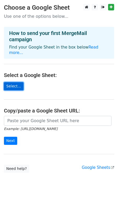
click at [14, 82] on link "Select..." at bounding box center [14, 86] width 20 height 8
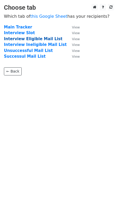
click at [29, 40] on strong "Interview Eligible Mail List" at bounding box center [33, 39] width 59 height 5
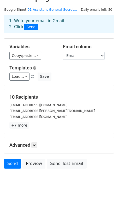
scroll to position [11, 0]
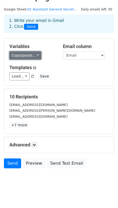
click at [33, 56] on link "Copy/paste..." at bounding box center [25, 56] width 32 height 8
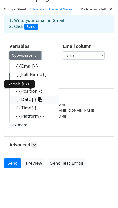
scroll to position [14, 0]
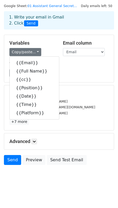
click at [90, 61] on h5 "Templates" at bounding box center [58, 64] width 99 height 6
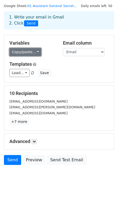
click at [31, 54] on link "Copy/paste..." at bounding box center [25, 52] width 32 height 8
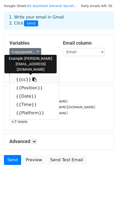
click at [32, 79] on link "{{cc}}" at bounding box center [34, 80] width 49 height 8
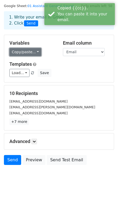
click at [37, 54] on link "Copy/paste..." at bounding box center [25, 52] width 32 height 8
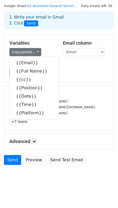
click at [77, 67] on div "Templates Load... No templates saved Save" at bounding box center [58, 69] width 107 height 16
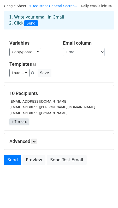
click at [15, 119] on link "+7 more" at bounding box center [19, 122] width 20 height 7
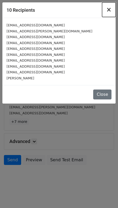
click at [110, 9] on span "×" at bounding box center [108, 9] width 5 height 7
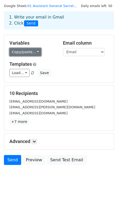
click at [25, 51] on link "Copy/paste..." at bounding box center [25, 52] width 32 height 8
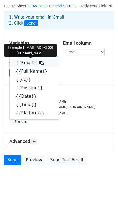
click at [26, 64] on link "{{Email}}" at bounding box center [34, 63] width 49 height 8
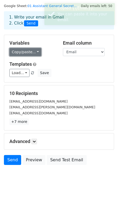
click at [35, 50] on link "Copy/paste..." at bounding box center [25, 52] width 32 height 8
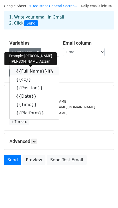
click at [35, 72] on link "{{Full Name}}" at bounding box center [34, 71] width 49 height 8
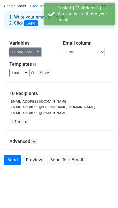
click at [36, 52] on link "Copy/paste..." at bounding box center [25, 52] width 32 height 8
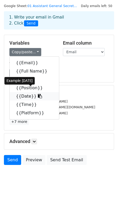
click at [30, 98] on link "{{Date}}" at bounding box center [34, 96] width 49 height 8
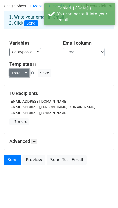
click at [22, 73] on link "Load..." at bounding box center [19, 73] width 20 height 8
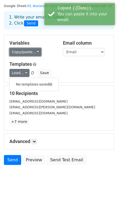
click at [25, 51] on link "Copy/paste..." at bounding box center [25, 52] width 32 height 8
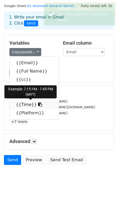
click at [27, 106] on link "{{Time}}" at bounding box center [34, 105] width 49 height 8
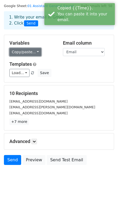
click at [34, 51] on link "Copy/paste..." at bounding box center [25, 52] width 32 height 8
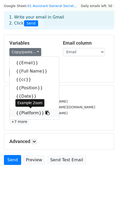
click at [28, 113] on link "{{Platform}}" at bounding box center [34, 113] width 49 height 8
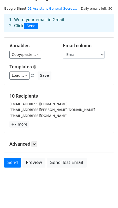
scroll to position [0, 0]
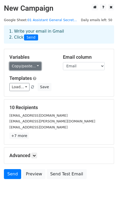
click at [38, 66] on link "Copy/paste..." at bounding box center [25, 66] width 32 height 8
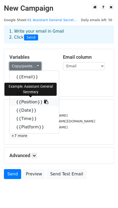
scroll to position [14, 0]
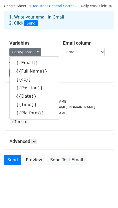
click at [88, 84] on form "Variables Copy/paste... {{Email}} {{Full Name}} {{cc}} {{Position}} {{Date}} {{…" at bounding box center [59, 101] width 110 height 133
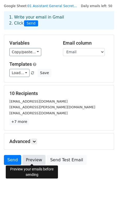
click at [37, 159] on link "Preview" at bounding box center [33, 160] width 23 height 10
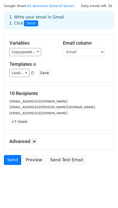
scroll to position [0, 0]
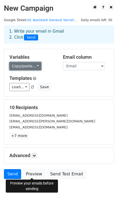
click at [33, 66] on link "Copy/paste..." at bounding box center [25, 66] width 32 height 8
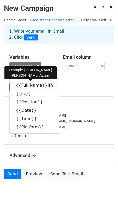
click at [26, 84] on link "{{Full Name}}" at bounding box center [34, 85] width 49 height 8
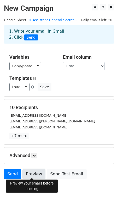
click at [39, 174] on link "Preview" at bounding box center [33, 174] width 23 height 10
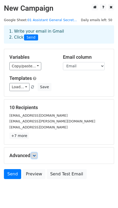
click at [35, 156] on icon at bounding box center [34, 155] width 3 height 3
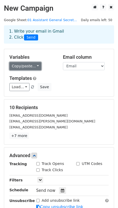
click at [26, 70] on link "Copy/paste..." at bounding box center [25, 66] width 32 height 8
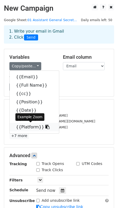
click at [23, 129] on link "{{Platform}}" at bounding box center [34, 127] width 49 height 8
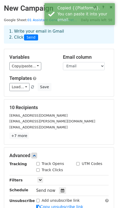
scroll to position [65, 0]
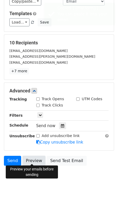
click at [33, 158] on link "Preview" at bounding box center [33, 161] width 23 height 10
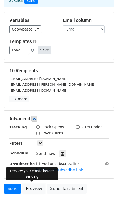
scroll to position [23, 0]
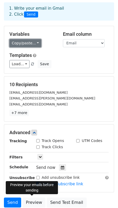
click at [35, 43] on link "Copy/paste..." at bounding box center [25, 43] width 32 height 8
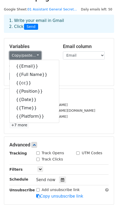
scroll to position [0, 0]
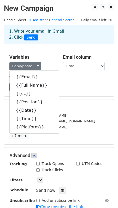
click at [72, 79] on h5 "Templates" at bounding box center [58, 79] width 99 height 6
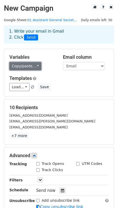
click at [36, 66] on link "Copy/paste..." at bounding box center [25, 66] width 32 height 8
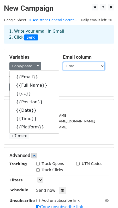
click at [76, 66] on select "Email Full Name cc Position Date Time Platform" at bounding box center [84, 66] width 42 height 8
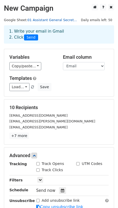
click at [62, 20] on link "01 Assistant General Secret..." at bounding box center [52, 20] width 50 height 4
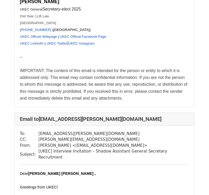
scroll to position [508, 0]
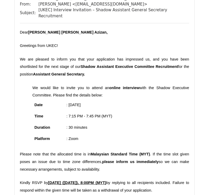
scroll to position [71, 0]
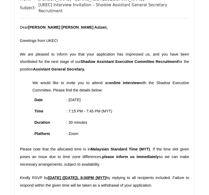
click at [77, 131] on span ": Zoom" at bounding box center [72, 133] width 12 height 4
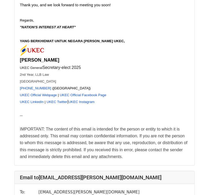
scroll to position [368, 0]
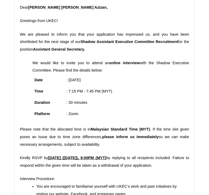
scroll to position [92, 0]
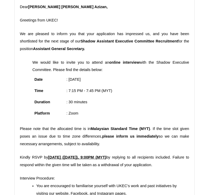
click at [74, 111] on span ": Zoom" at bounding box center [72, 113] width 12 height 4
click at [74, 110] on p ": Zoom" at bounding box center [89, 113] width 46 height 8
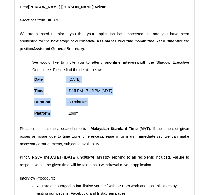
click at [74, 110] on p ": Zoom" at bounding box center [89, 113] width 46 height 8
click at [105, 109] on p ": Zoom" at bounding box center [89, 113] width 46 height 8
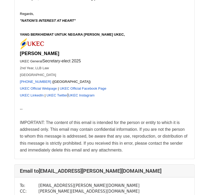
scroll to position [448, 0]
